Goal: Find specific page/section

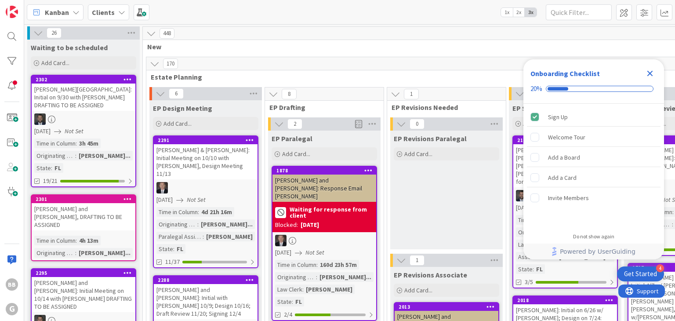
click at [115, 14] on div "Clients" at bounding box center [108, 12] width 41 height 16
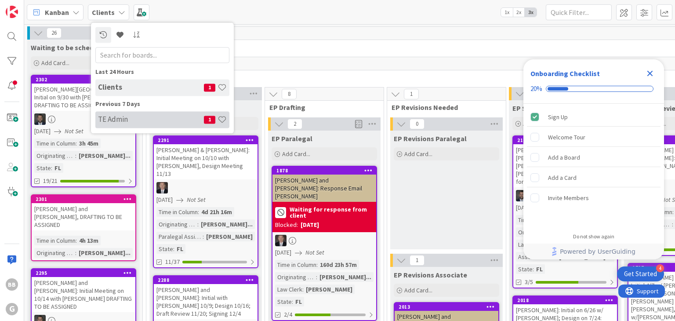
click at [118, 115] on h4 "TE Admin" at bounding box center [151, 119] width 106 height 9
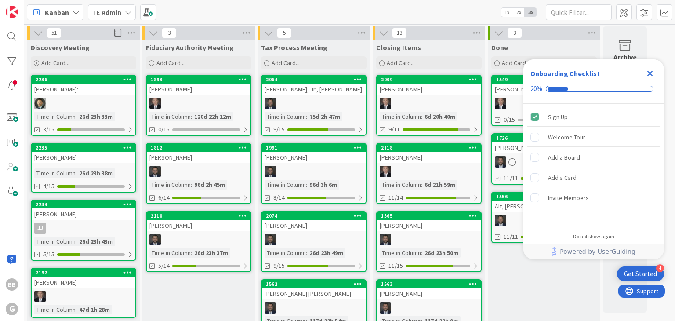
click at [650, 75] on icon "Close Checklist" at bounding box center [650, 73] width 11 height 11
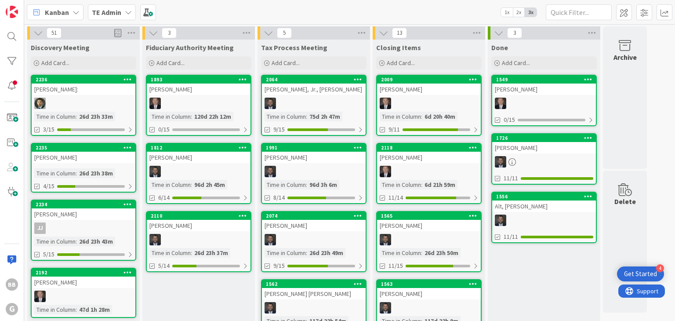
click at [109, 11] on b "TE Admin" at bounding box center [106, 12] width 29 height 9
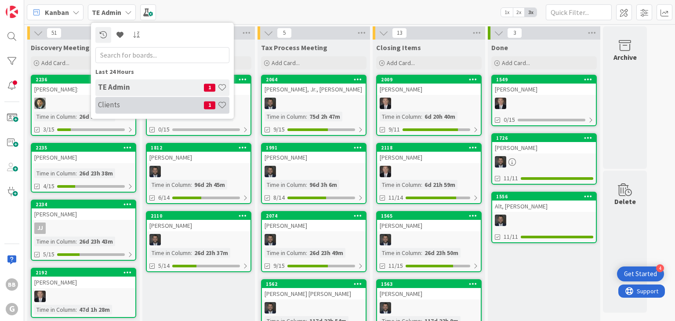
click at [119, 105] on h4 "Clients" at bounding box center [151, 105] width 106 height 9
